Goal: Task Accomplishment & Management: Use online tool/utility

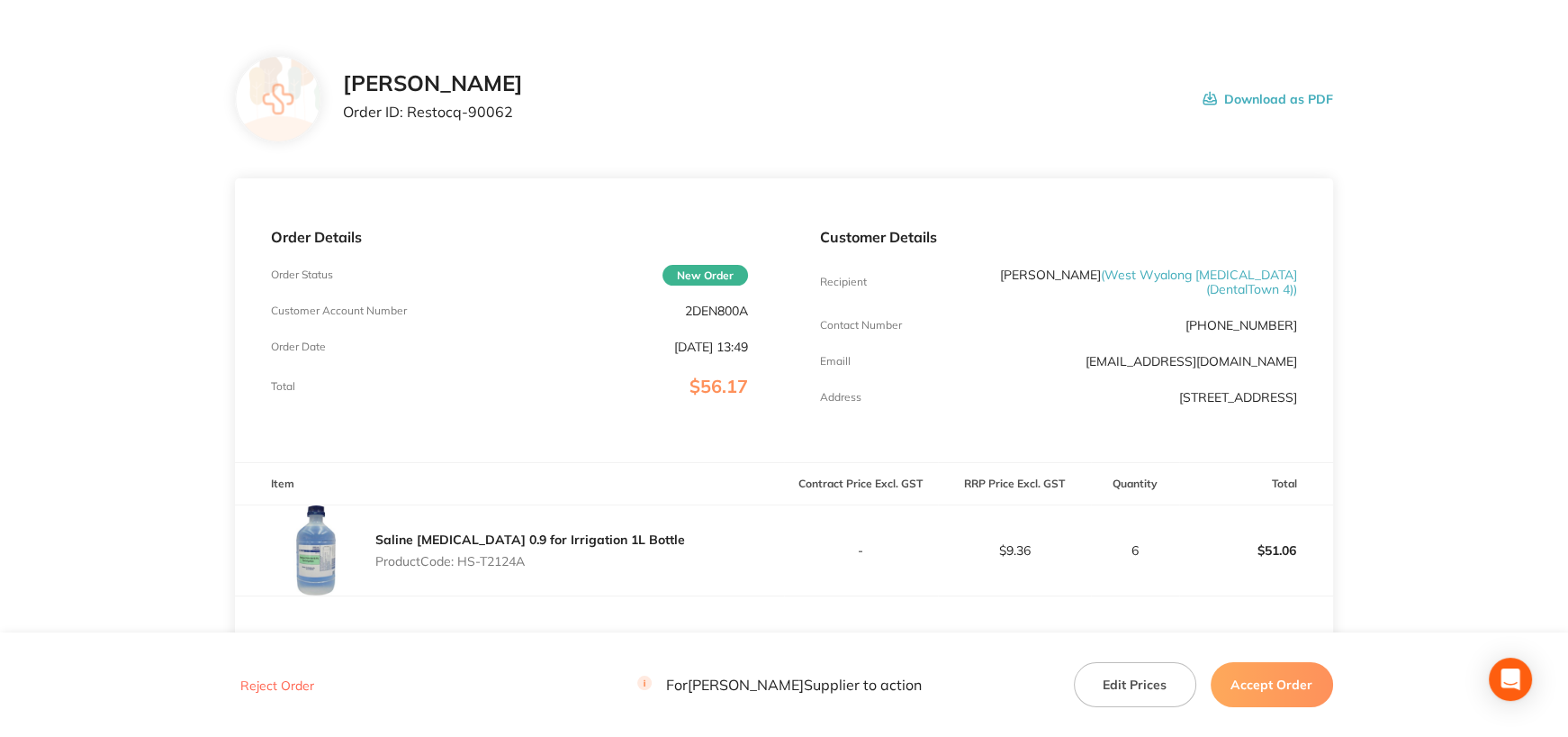
scroll to position [90, 0]
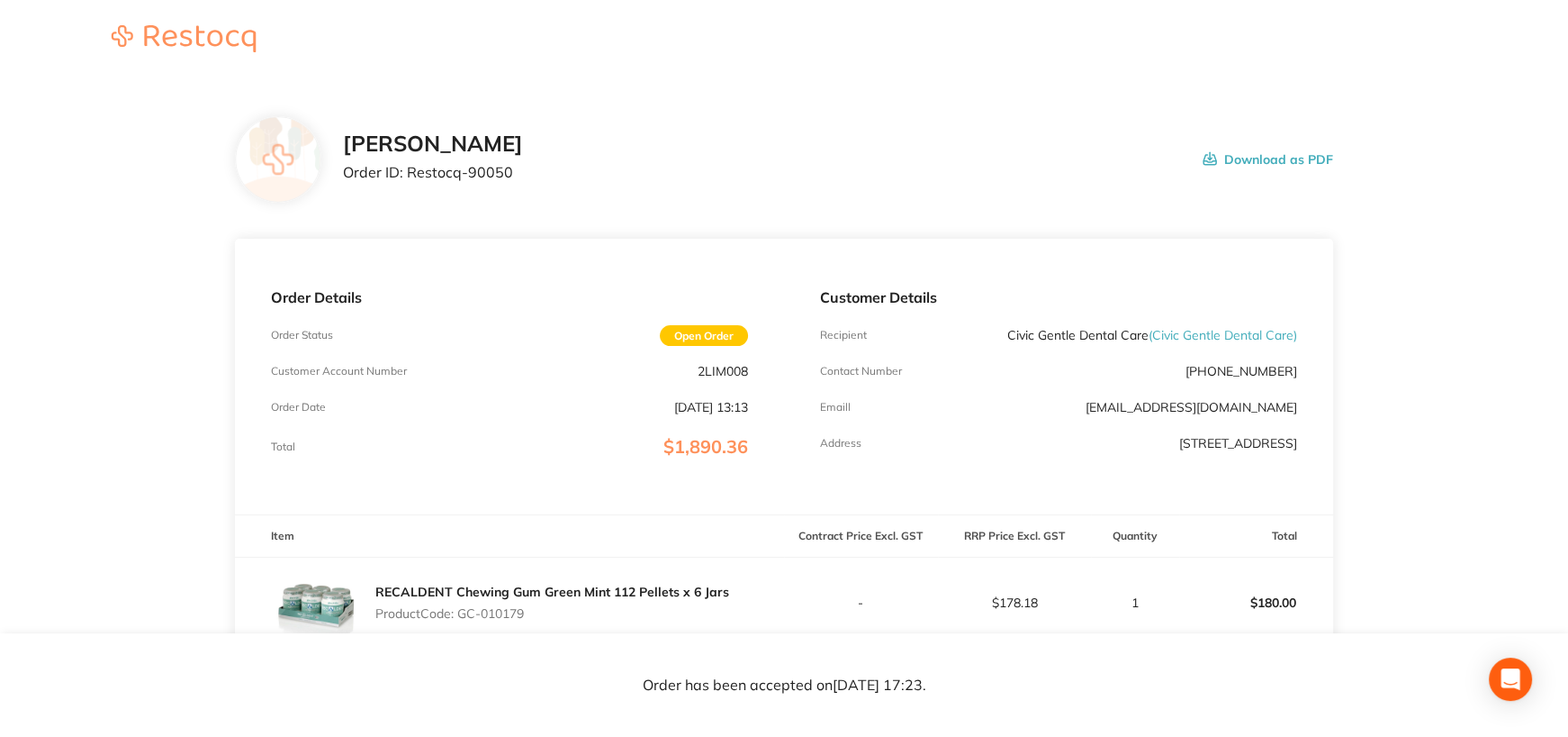
click at [1301, 158] on button "Download as PDF" at bounding box center [1268, 160] width 131 height 56
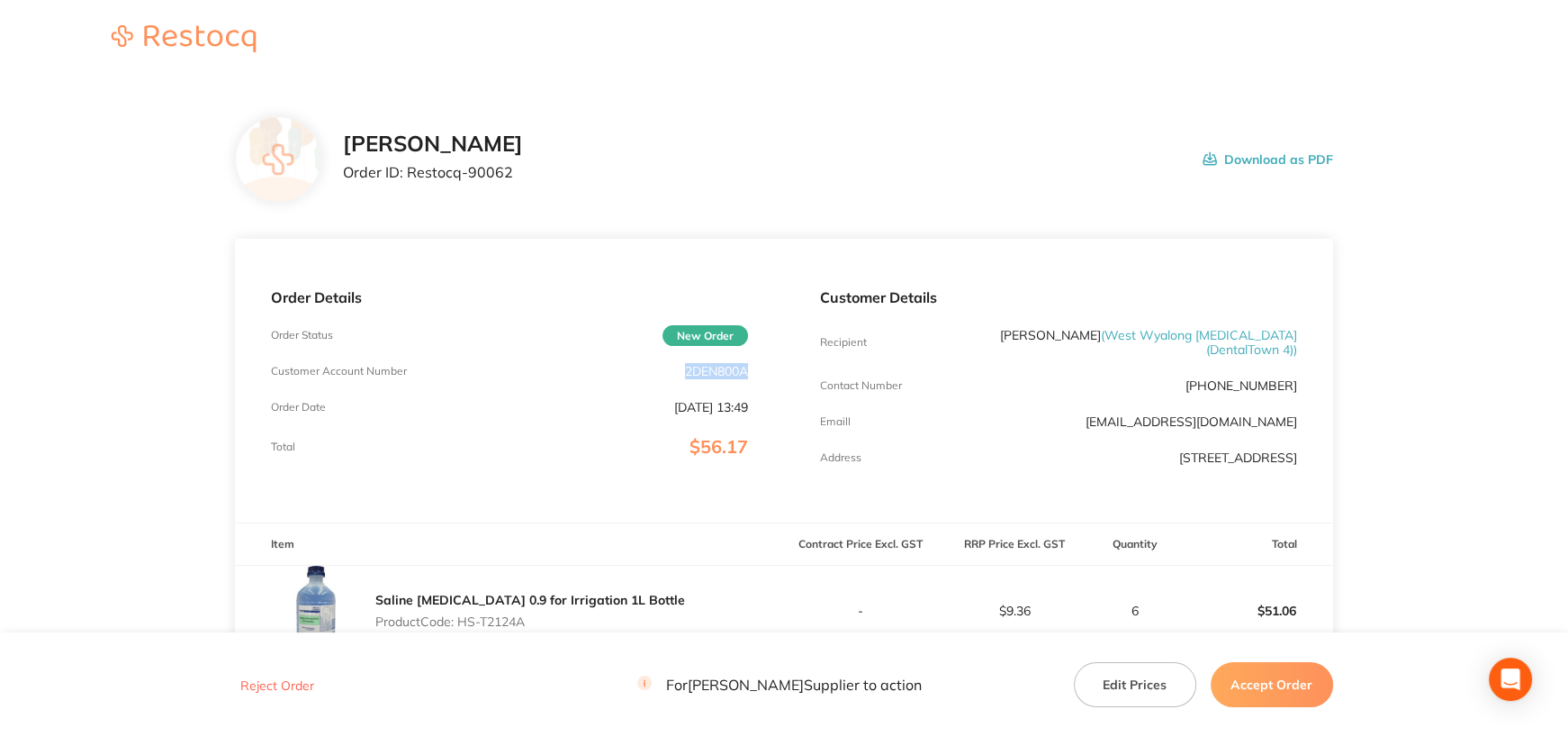
drag, startPoint x: 687, startPoint y: 368, endPoint x: 765, endPoint y: 369, distance: 78.0
click at [765, 369] on div "Order Details Order Status New Order Customer Account Number 2DEN800A Order Dat…" at bounding box center [509, 380] width 549 height 284
copy p "2DEN800A"
drag, startPoint x: 410, startPoint y: 171, endPoint x: 545, endPoint y: 173, distance: 135.0
click at [523, 173] on p "Order ID: Restocq- 90062" at bounding box center [433, 172] width 180 height 16
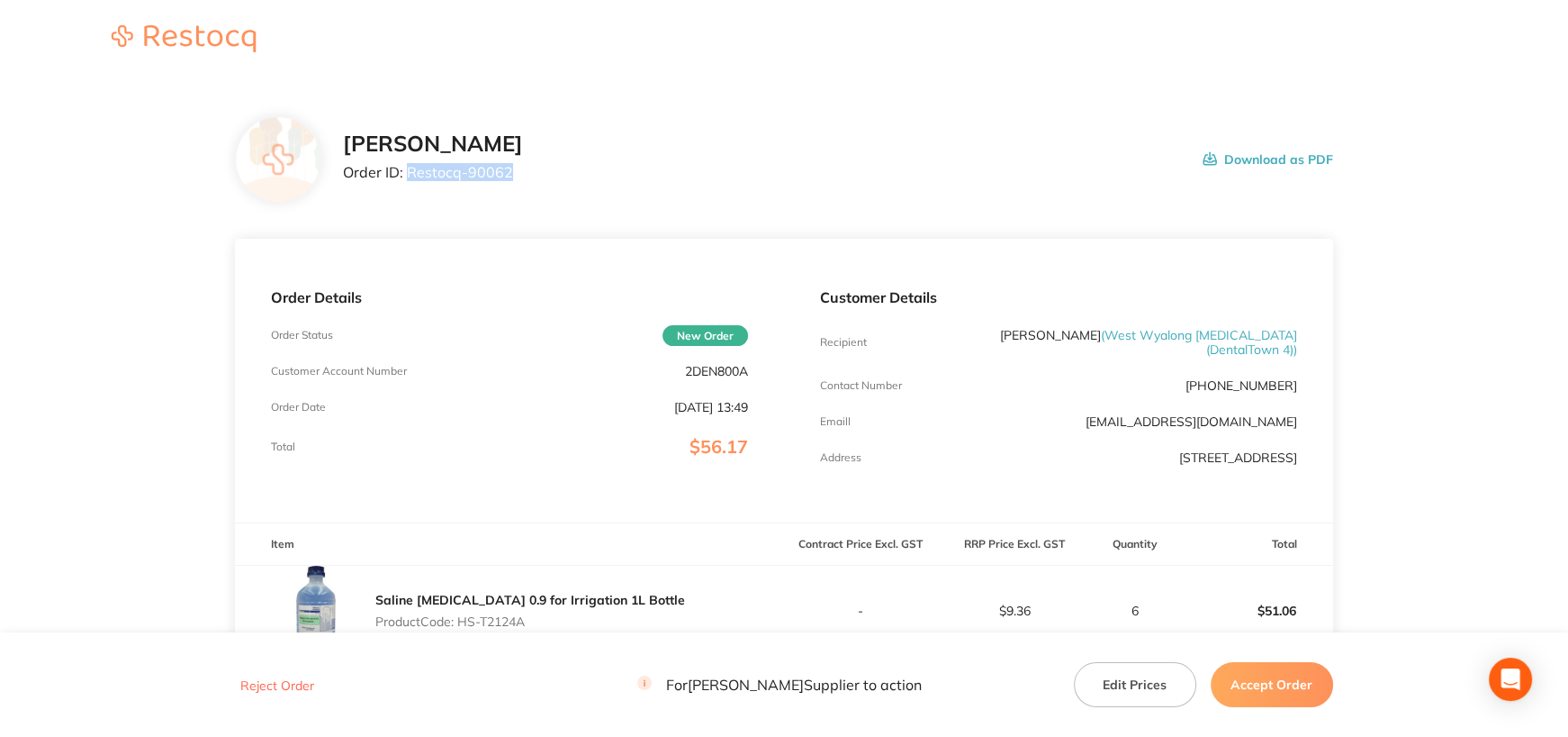
copy p "Restocq- 90062"
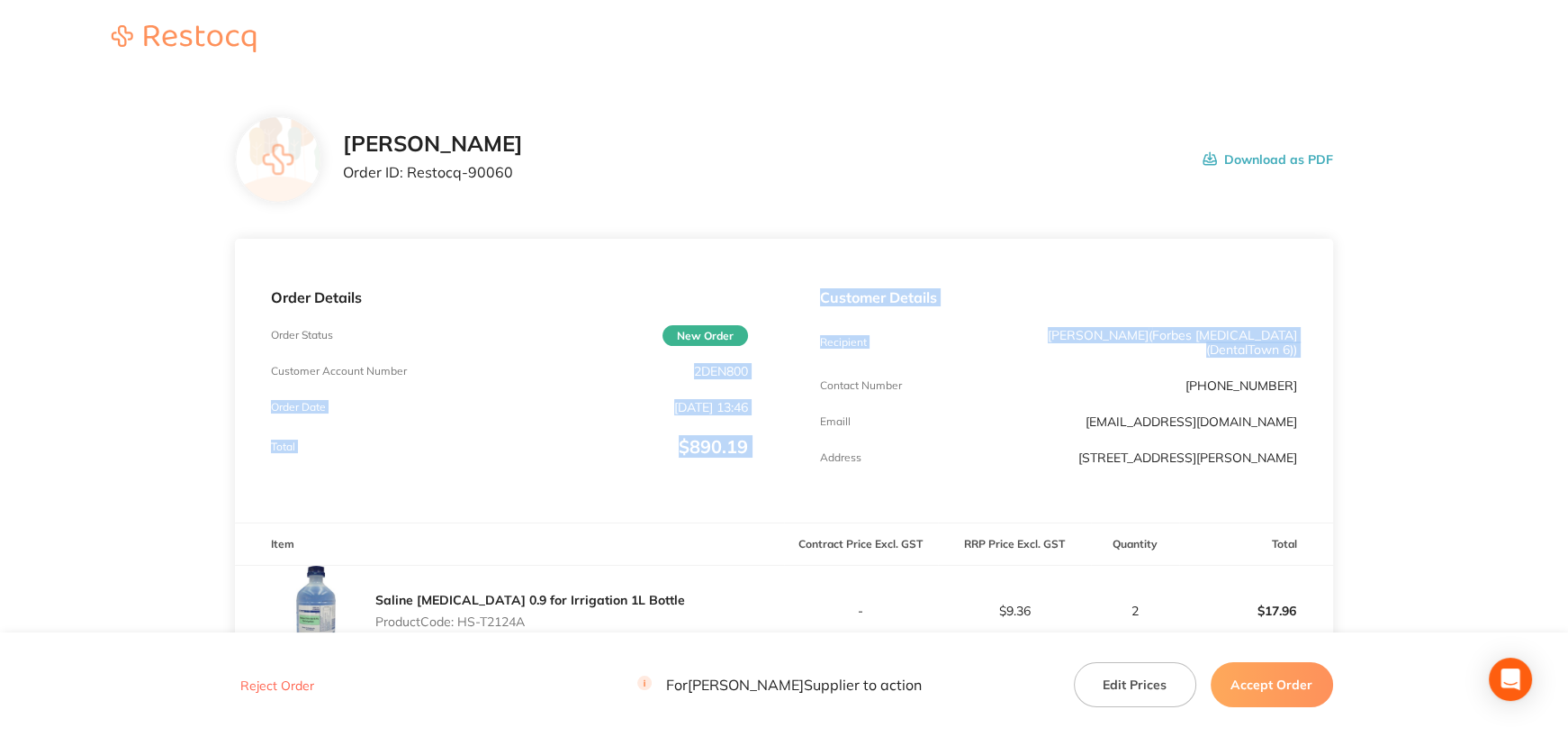
drag, startPoint x: 692, startPoint y: 370, endPoint x: 784, endPoint y: 373, distance: 92.0
click at [784, 373] on div "Order Details Order Status New Order Customer Account Number 2DEN800 Order Date…" at bounding box center [783, 380] width 1097 height 284
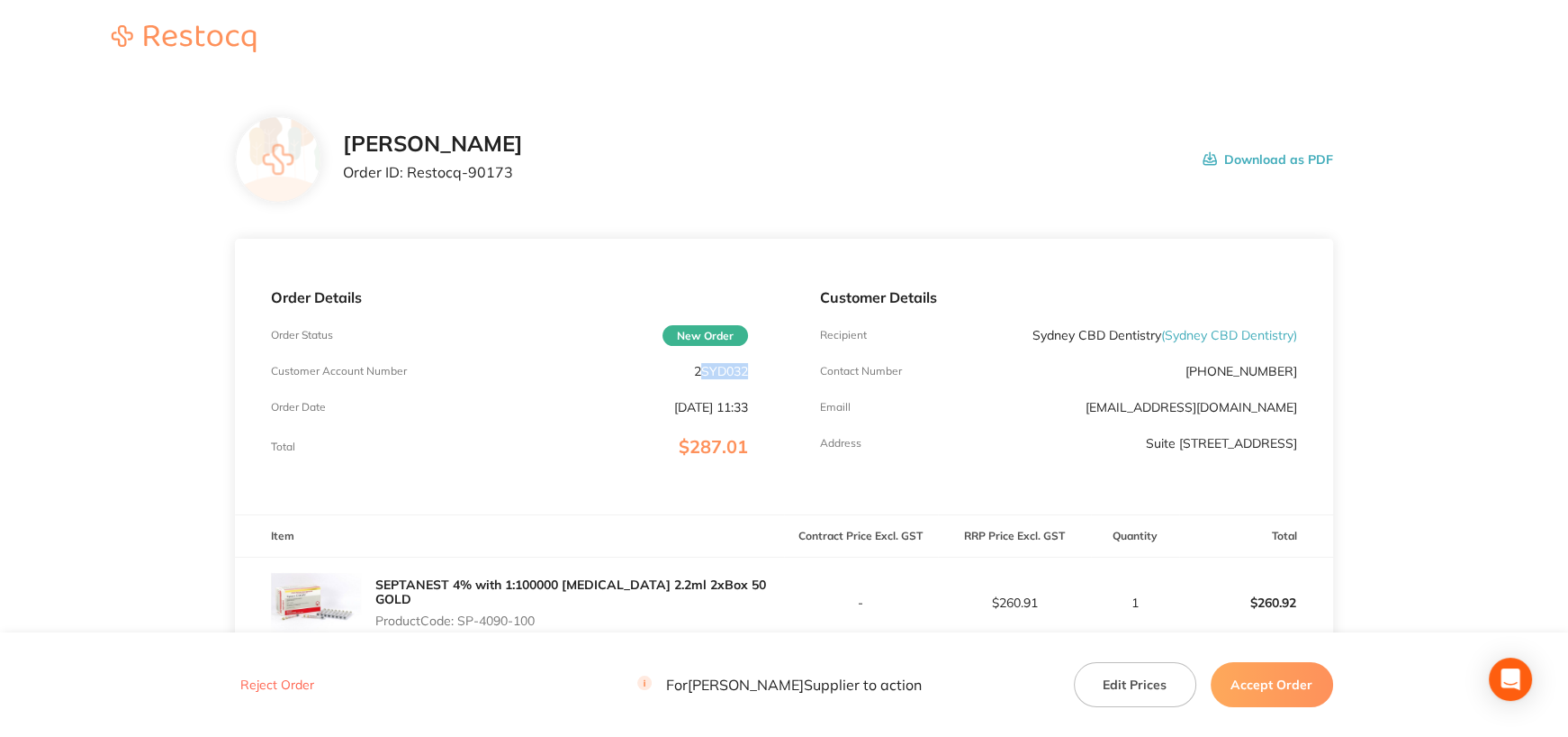
drag, startPoint x: 697, startPoint y: 368, endPoint x: 768, endPoint y: 362, distance: 71.3
click at [768, 362] on div "Order Details Order Status New Order Customer Account Number 2SYD032 Order Date…" at bounding box center [509, 376] width 549 height 275
click at [681, 370] on div "Customer Account Number 2SYD032" at bounding box center [510, 370] width 477 height 15
drag, startPoint x: 692, startPoint y: 368, endPoint x: 762, endPoint y: 370, distance: 70.0
click at [761, 368] on div "Order Details Order Status New Order Customer Account Number 2SYD032 Order Date…" at bounding box center [509, 376] width 549 height 275
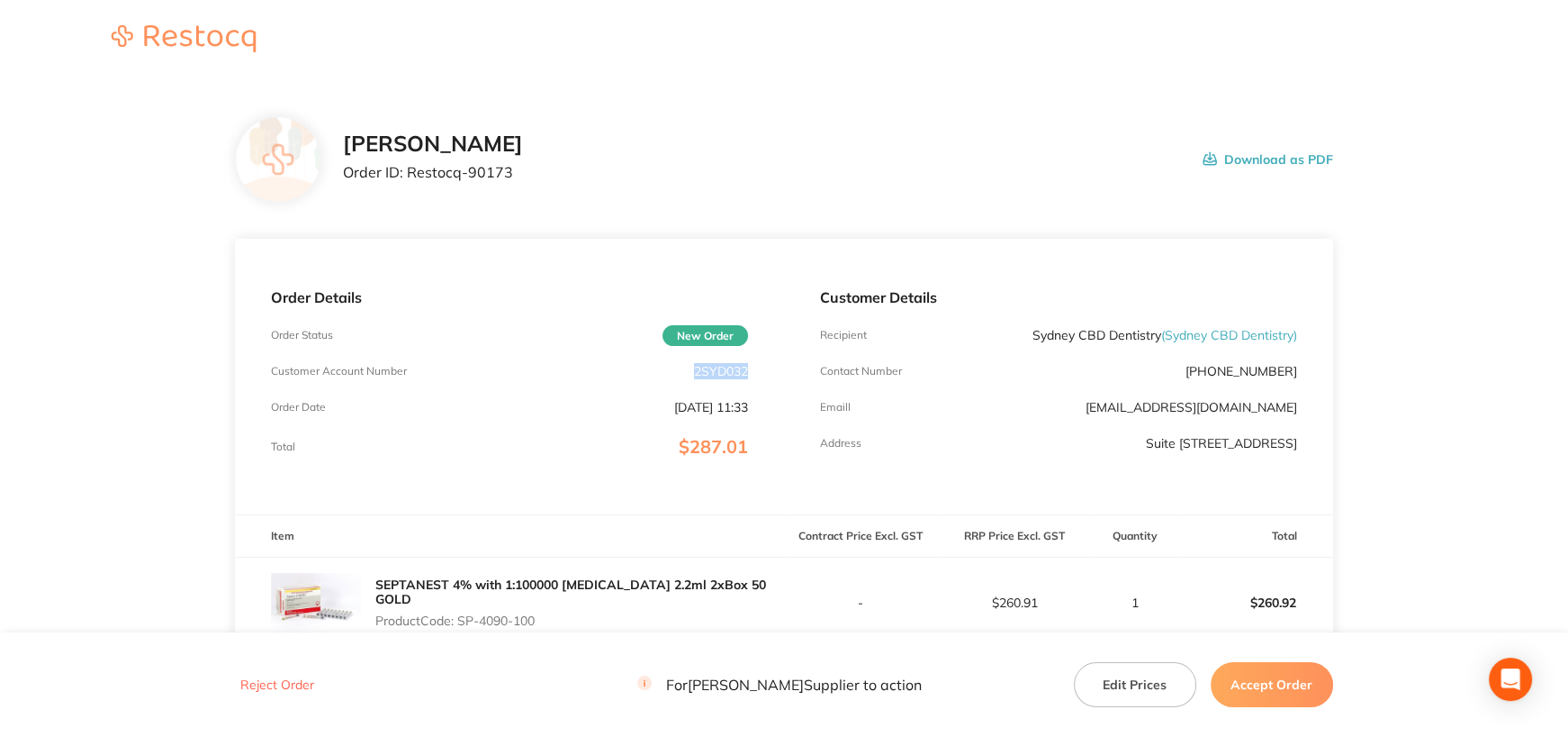
copy p "2SYD032"
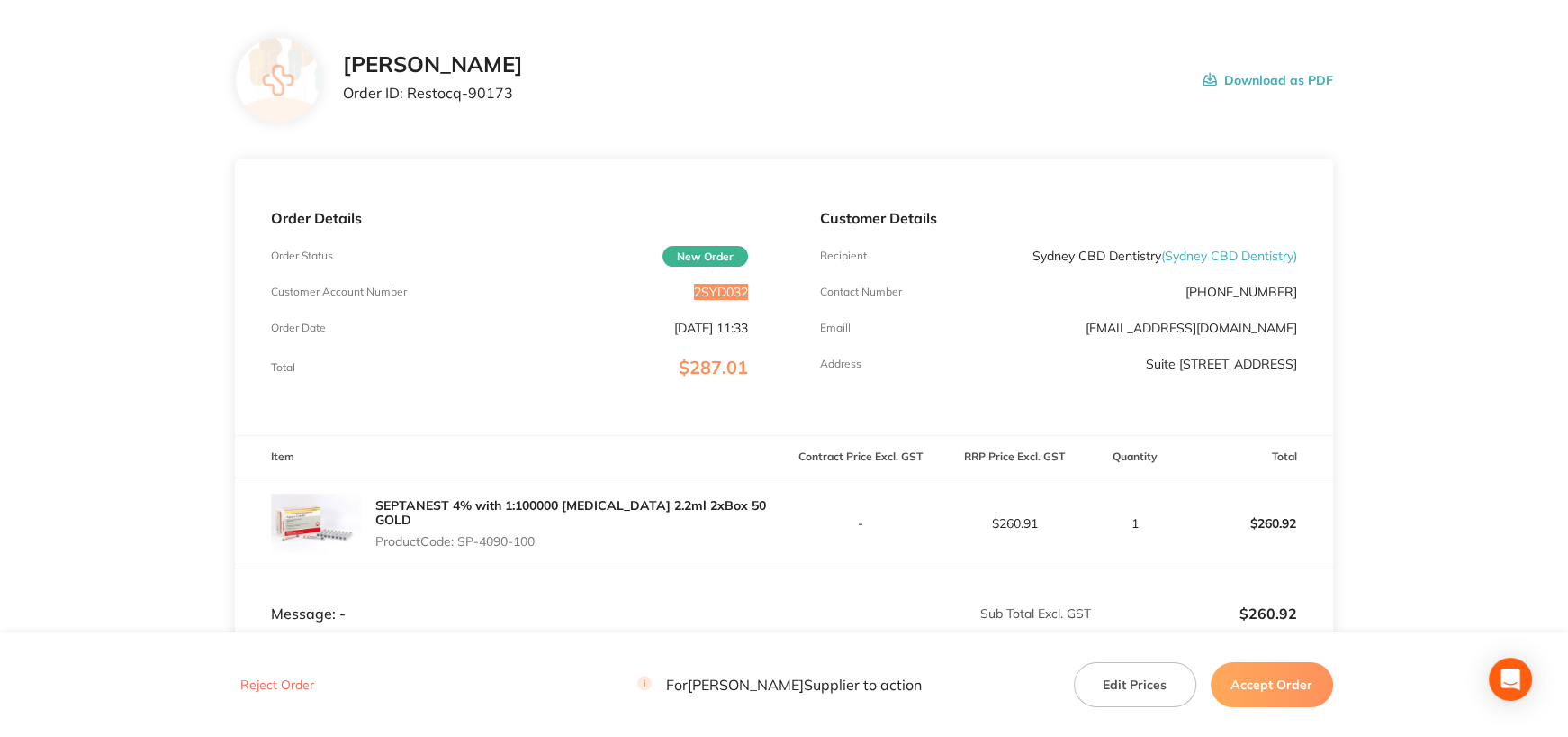
scroll to position [349, 0]
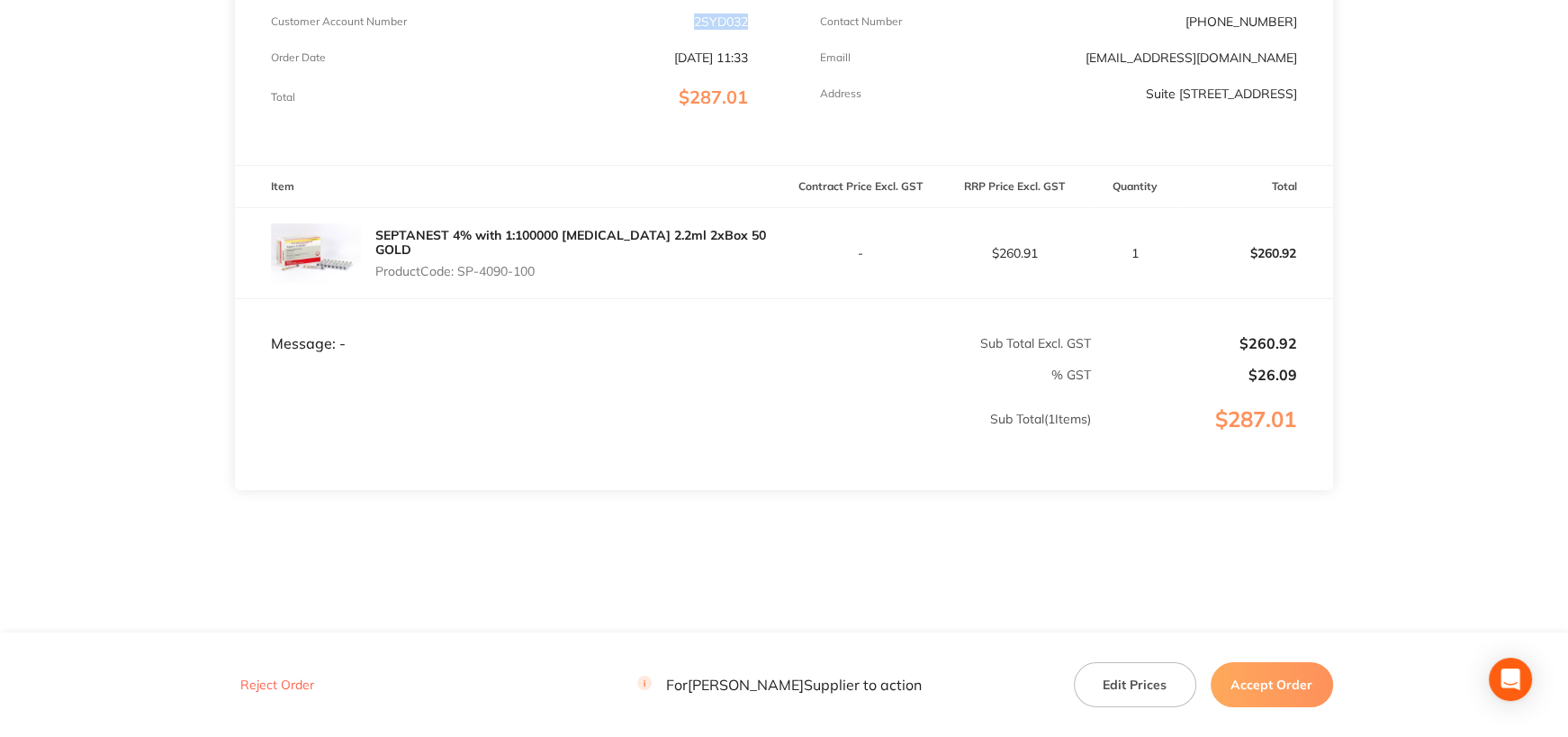
drag, startPoint x: 459, startPoint y: 259, endPoint x: 560, endPoint y: 259, distance: 101.0
click at [560, 264] on p "Product Code: SP-4090-100" at bounding box center [580, 271] width 409 height 15
copy p "SP-4090-100"
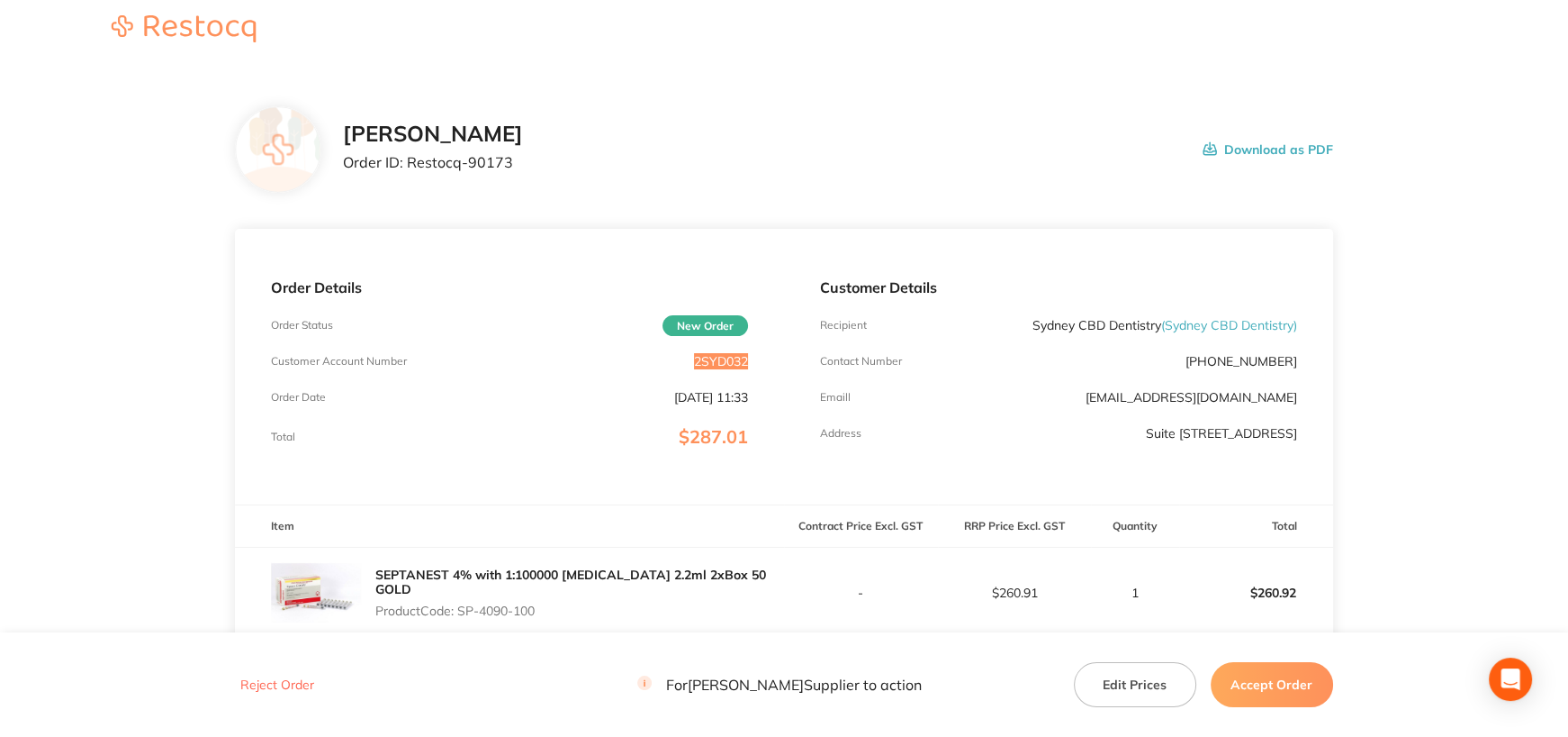
scroll to position [0, 0]
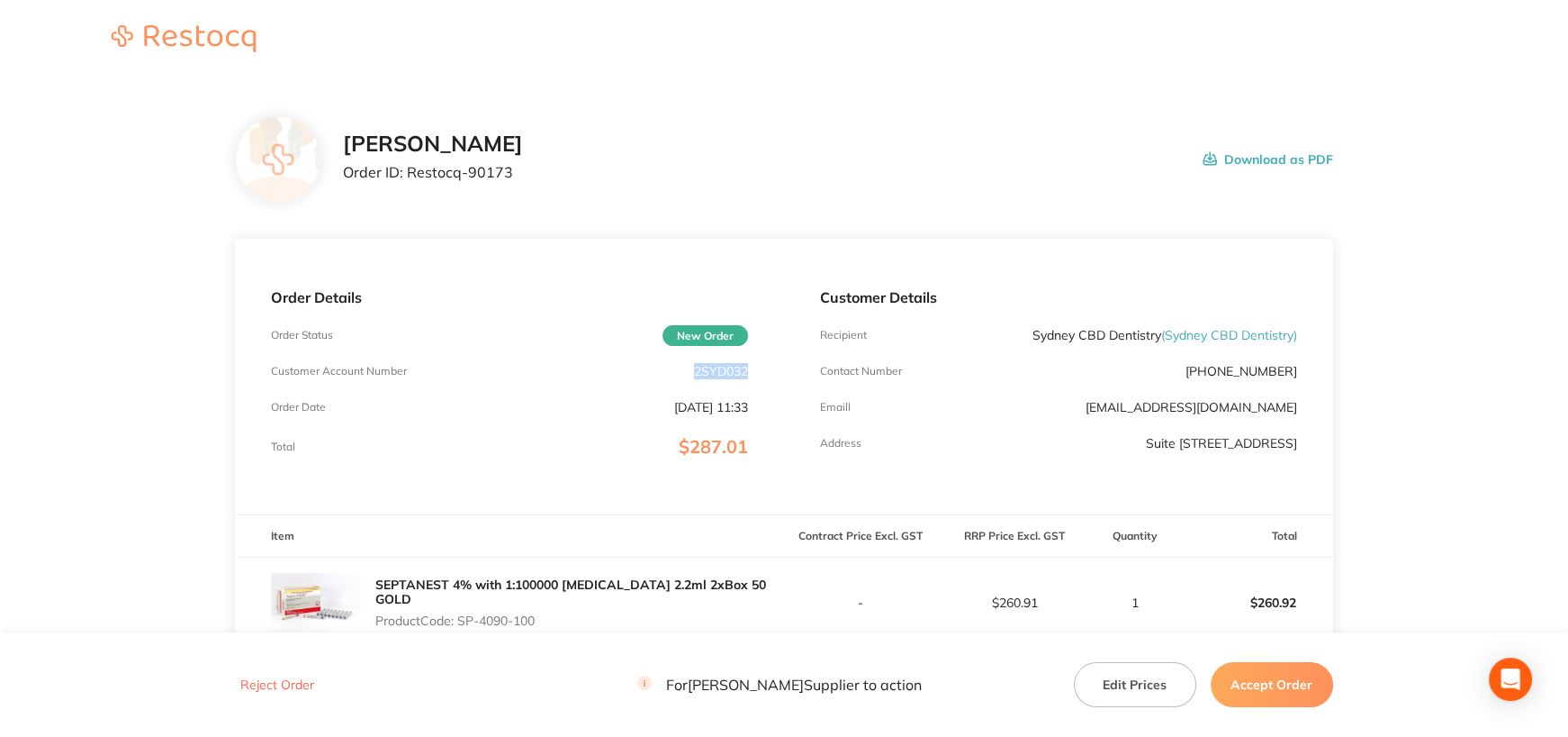
click at [1242, 160] on button "Download as PDF" at bounding box center [1268, 160] width 131 height 56
drag, startPoint x: 404, startPoint y: 168, endPoint x: 564, endPoint y: 168, distance: 160.0
click at [564, 168] on div "[PERSON_NAME] Order ID: Restocq- 90173 Download as PDF" at bounding box center [837, 160] width 989 height 56
drag, startPoint x: 406, startPoint y: 171, endPoint x: 537, endPoint y: 214, distance: 137.9
click at [523, 176] on p "Order ID: Restocq- 90173" at bounding box center [433, 172] width 180 height 16
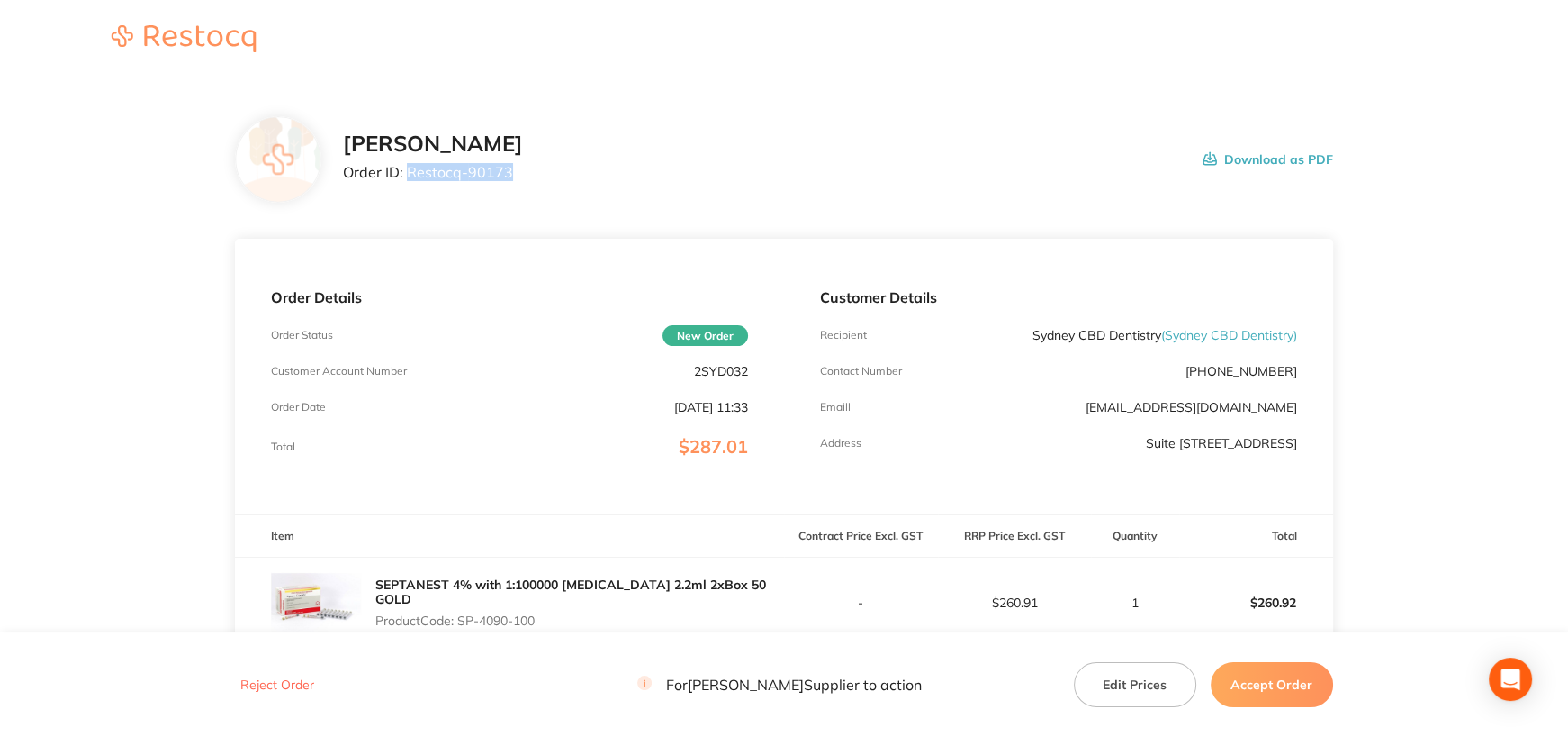
copy p "Restocq- 90173"
click at [1270, 684] on button "Accept Order" at bounding box center [1271, 685] width 122 height 45
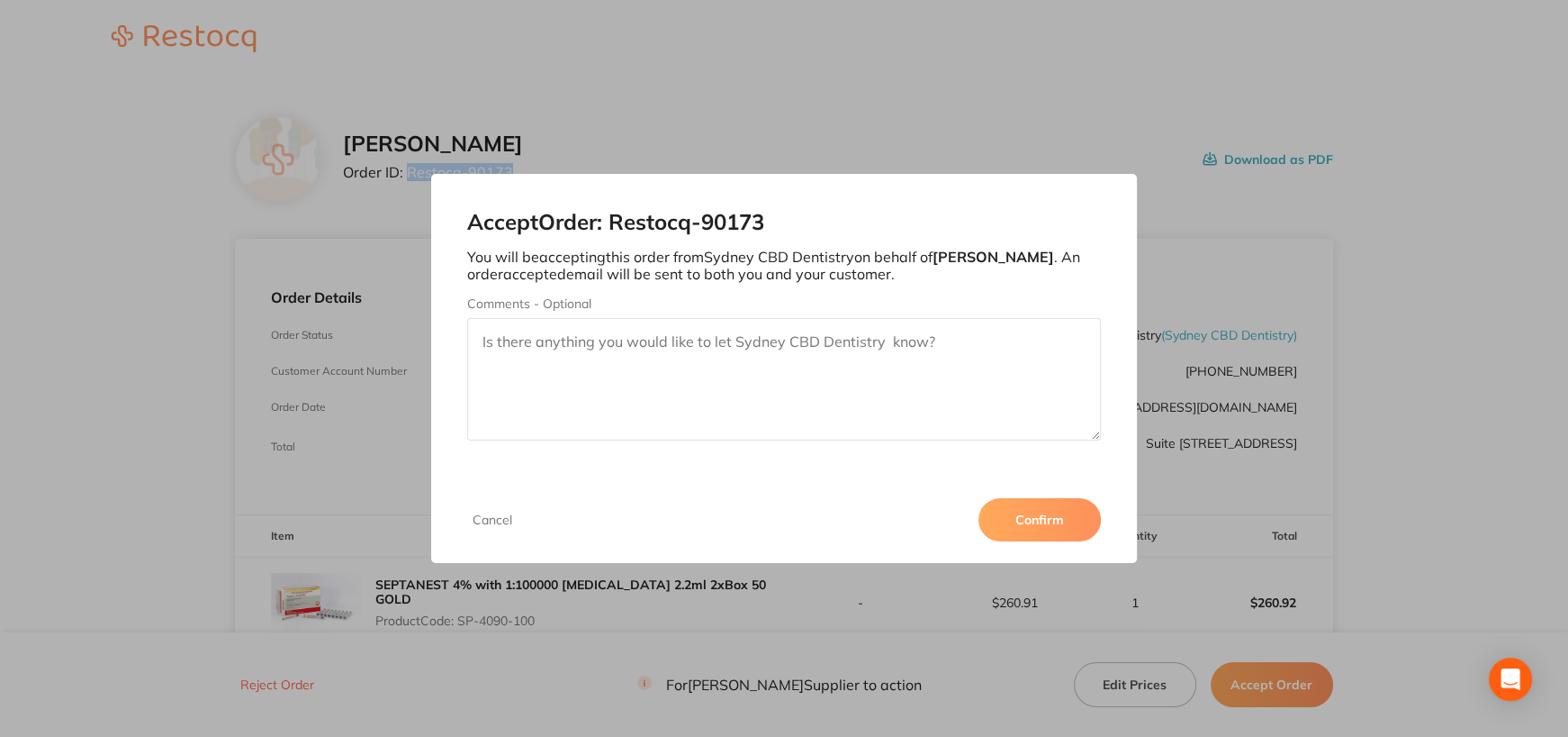
click at [1044, 528] on button "Confirm" at bounding box center [1040, 520] width 122 height 44
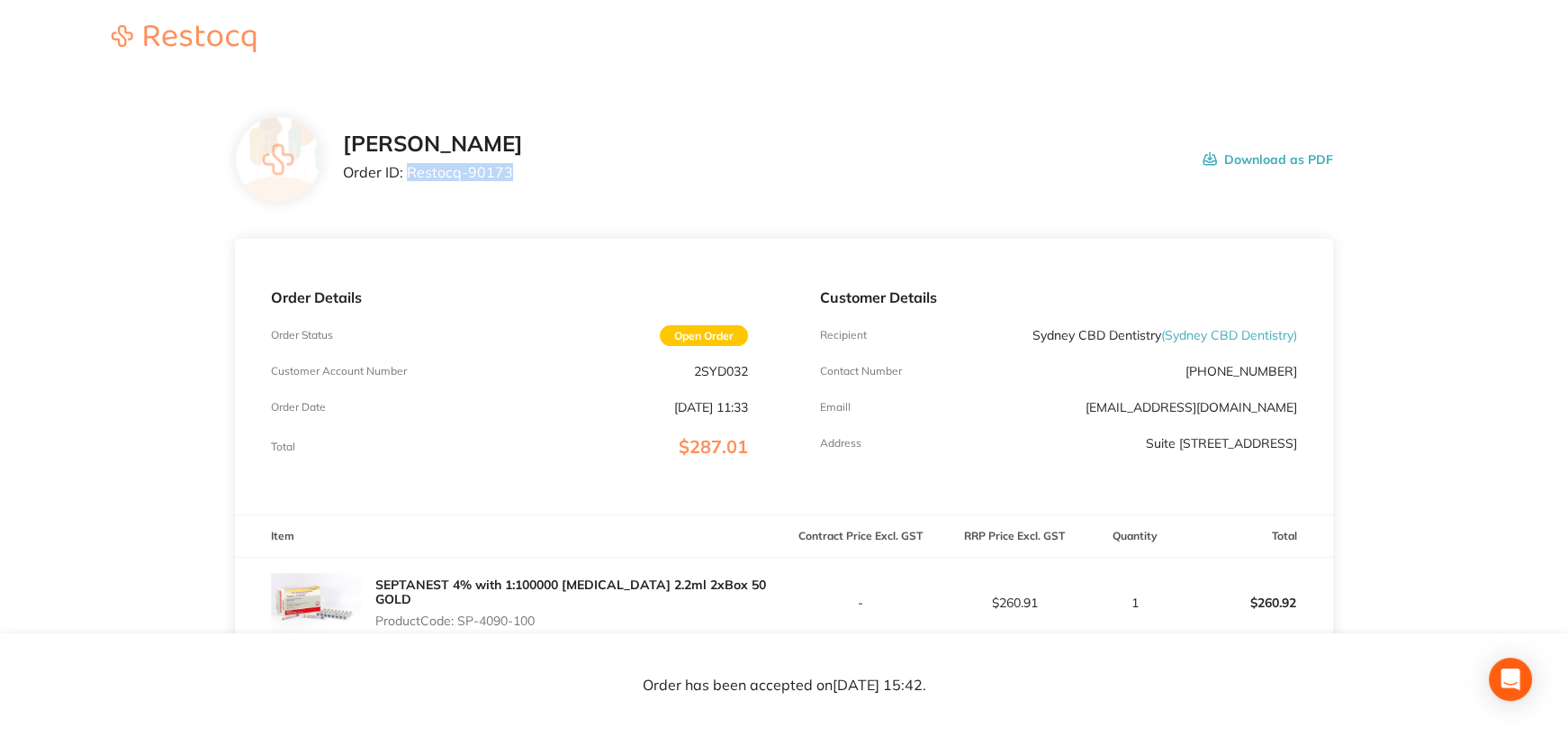
drag, startPoint x: 405, startPoint y: 172, endPoint x: 626, endPoint y: 182, distance: 221.2
click at [626, 182] on div "[PERSON_NAME] Order ID: Restocq- 90173 Download as PDF" at bounding box center [837, 160] width 989 height 56
copy p "Restocq- 90173"
